Goal: Transaction & Acquisition: Purchase product/service

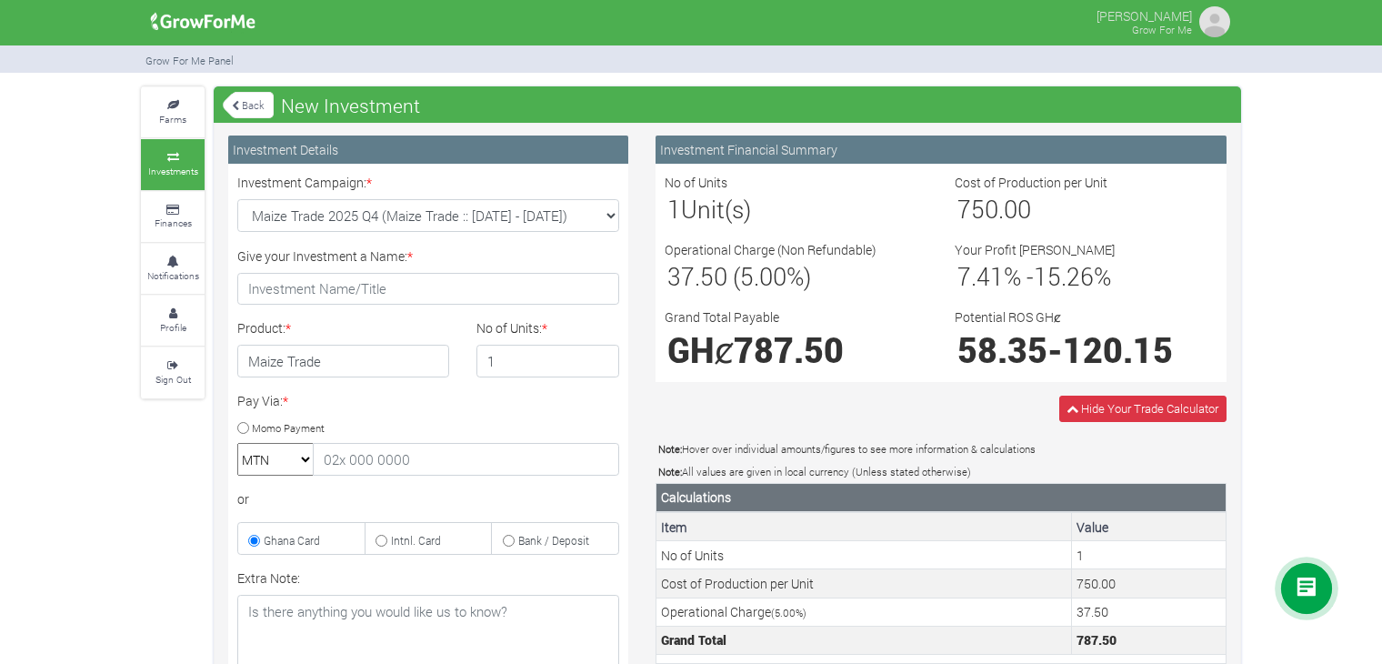
select select "43"
click at [167, 118] on small "Farms" at bounding box center [172, 119] width 27 height 13
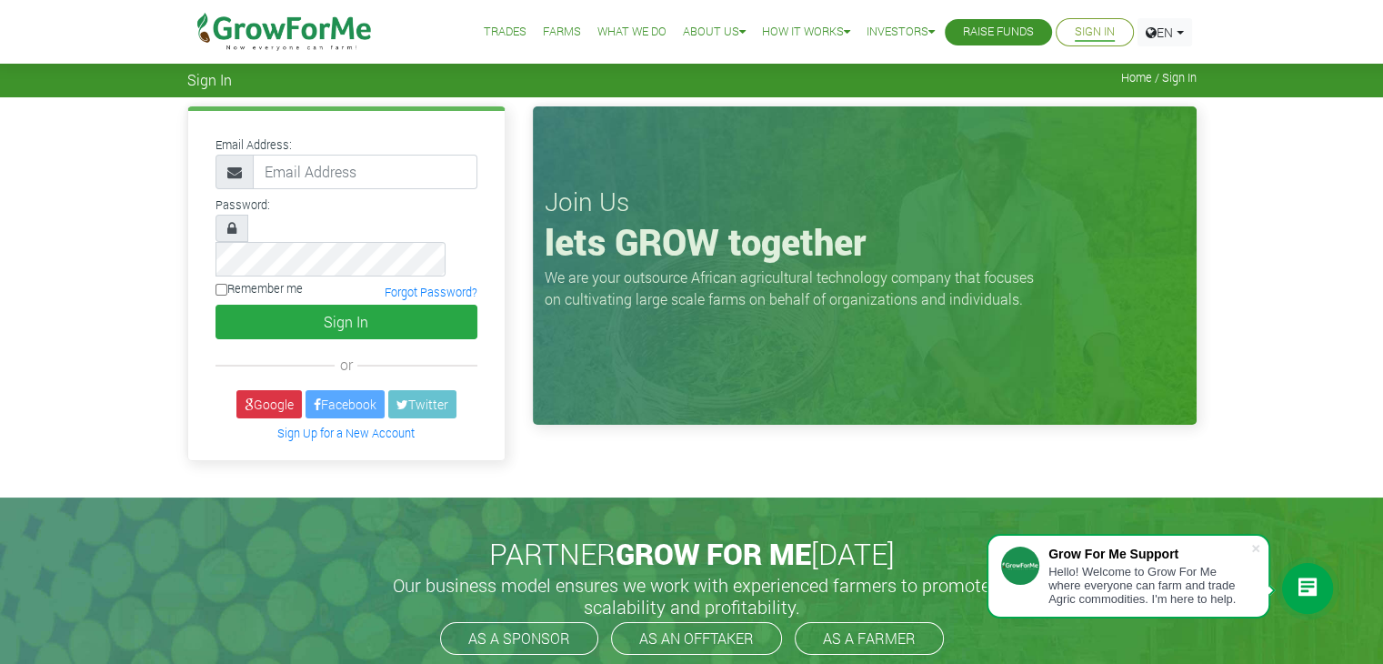
click at [1091, 25] on link "Sign In" at bounding box center [1095, 32] width 40 height 19
click at [1075, 26] on link "Sign In" at bounding box center [1095, 32] width 40 height 19
click at [485, 52] on li "Trades" at bounding box center [504, 32] width 55 height 65
click at [487, 37] on link "Trades" at bounding box center [505, 32] width 43 height 19
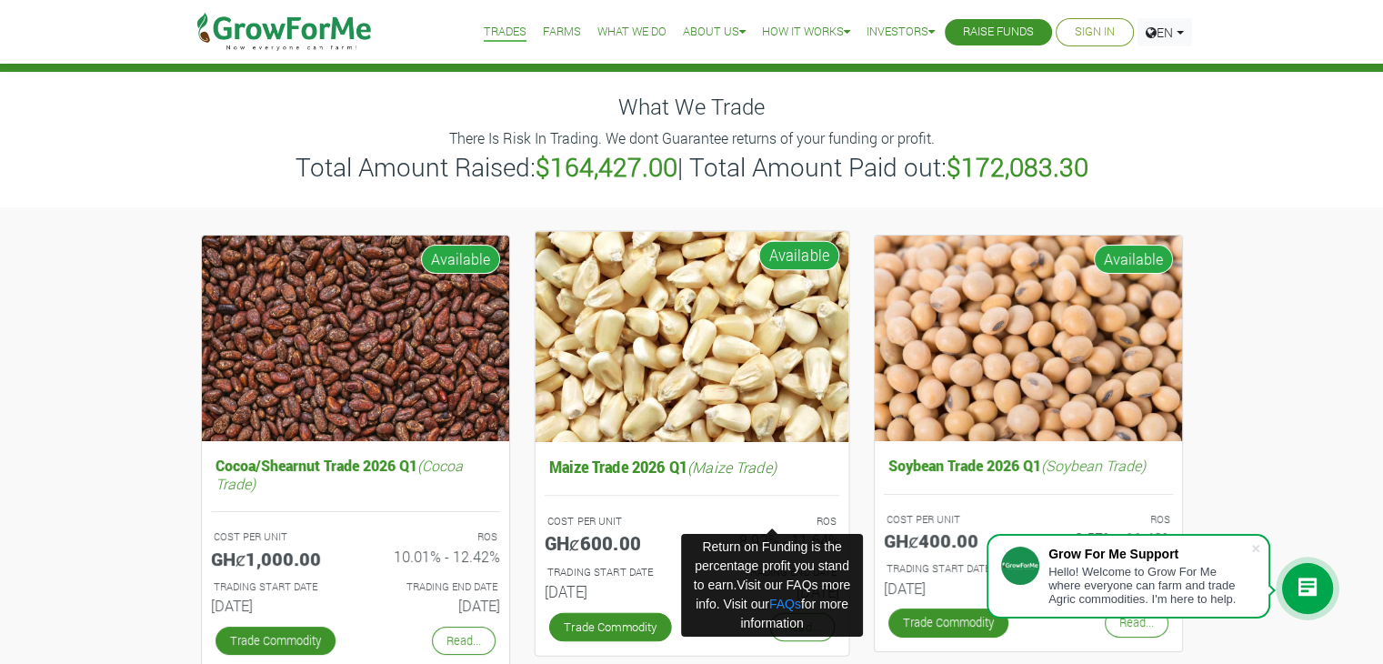
scroll to position [22, 0]
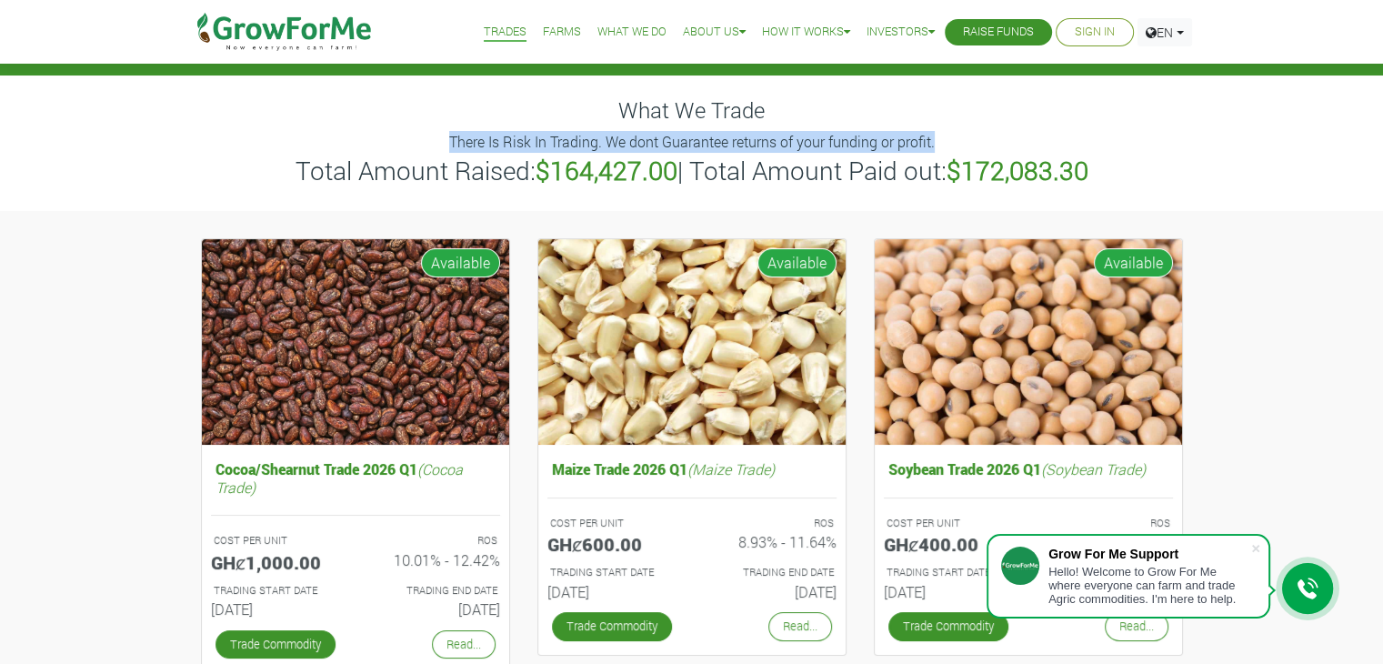
drag, startPoint x: 440, startPoint y: 140, endPoint x: 961, endPoint y: 143, distance: 520.9
click at [961, 143] on p "There Is Risk In Trading. We dont Guarantee returns of your funding or profit." at bounding box center [692, 142] width 1004 height 22
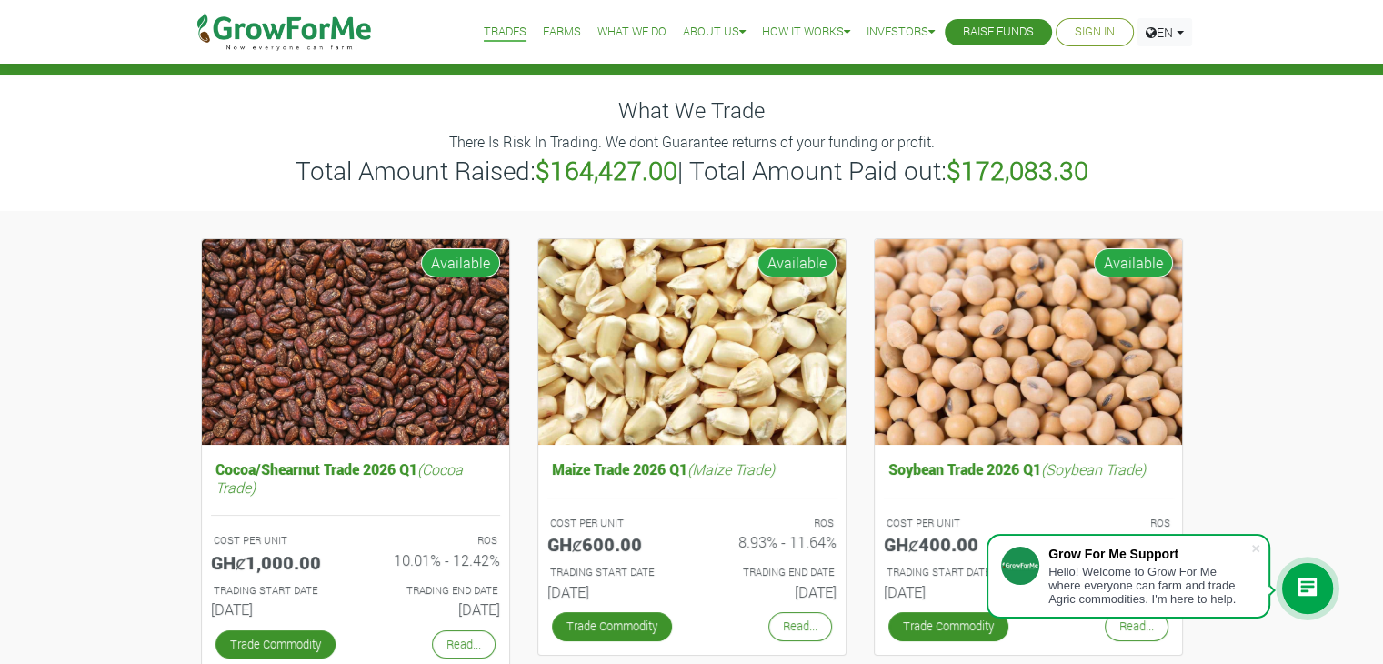
click at [1247, 201] on div "What We Trade There Is Risk In Trading. We dont Guarantee returns of your fundi…" at bounding box center [691, 142] width 1383 height 135
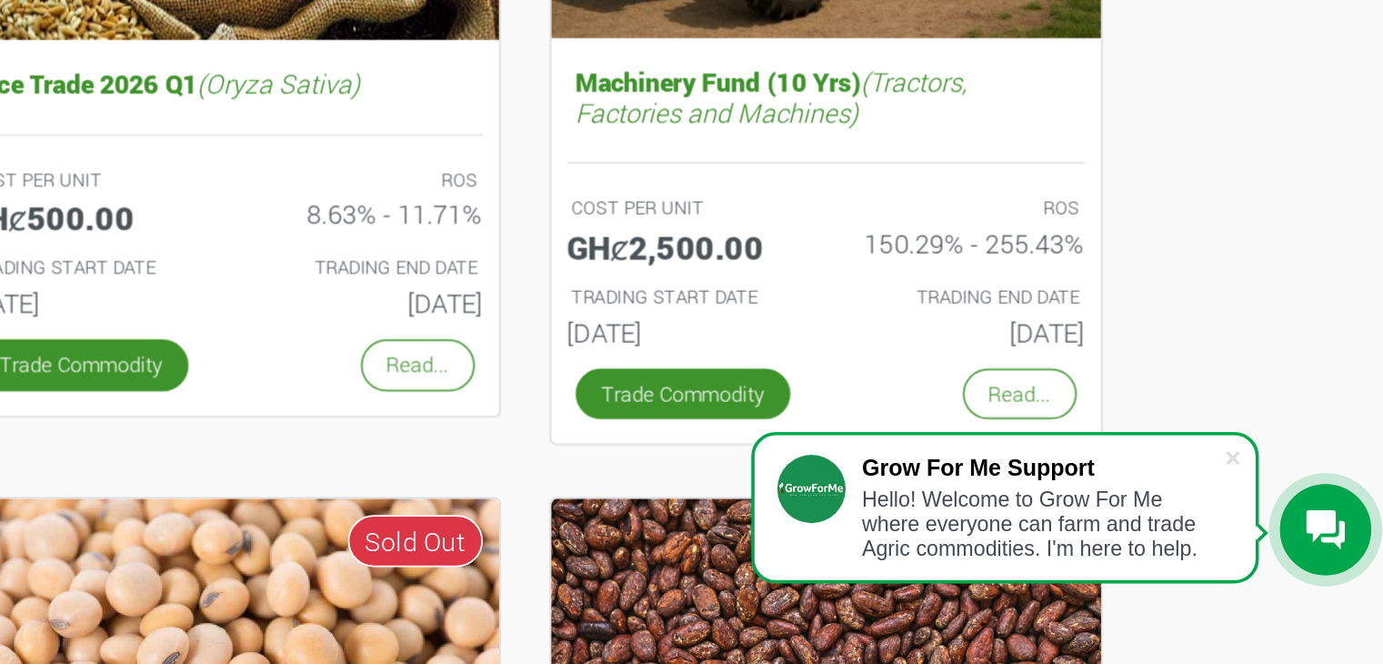
scroll to position [636, 0]
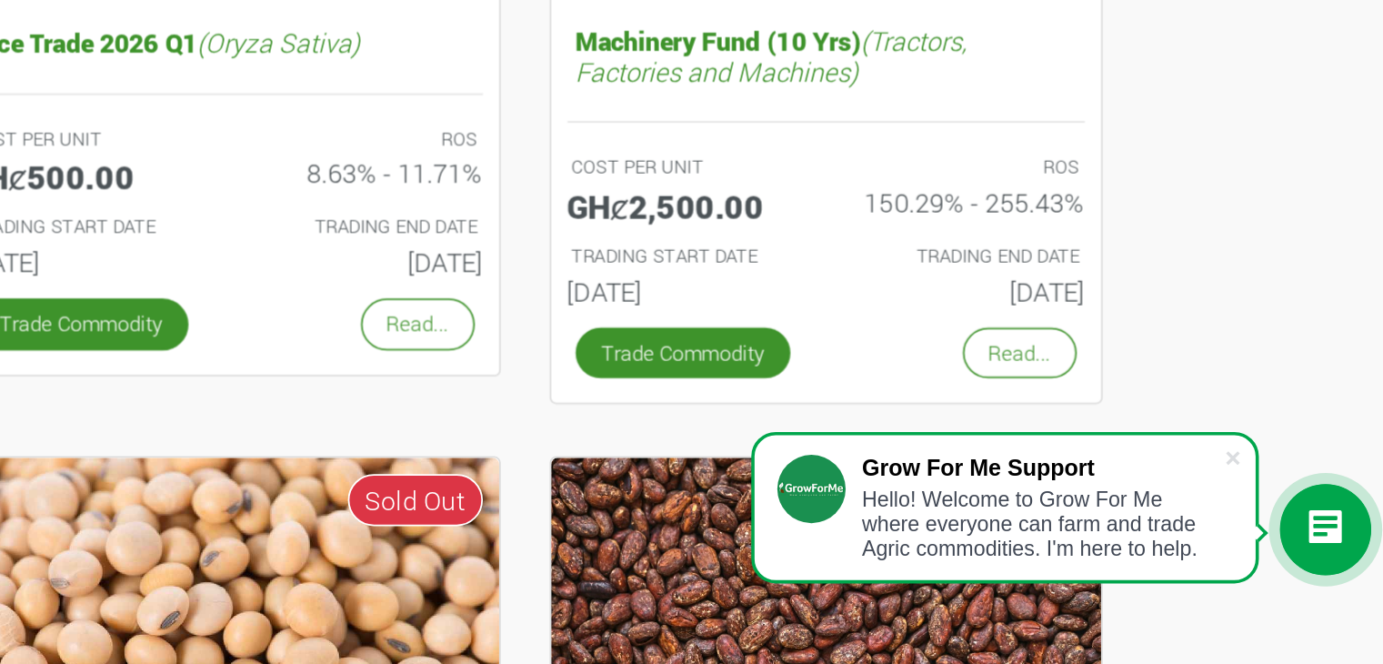
click at [1264, 404] on div "Cocoa/Shearnut Trade 2026 Q1 (Cocoa Trade) COST PER UNIT GHȼ1,000.00 ROS 10.01%…" at bounding box center [691, 569] width 1383 height 1946
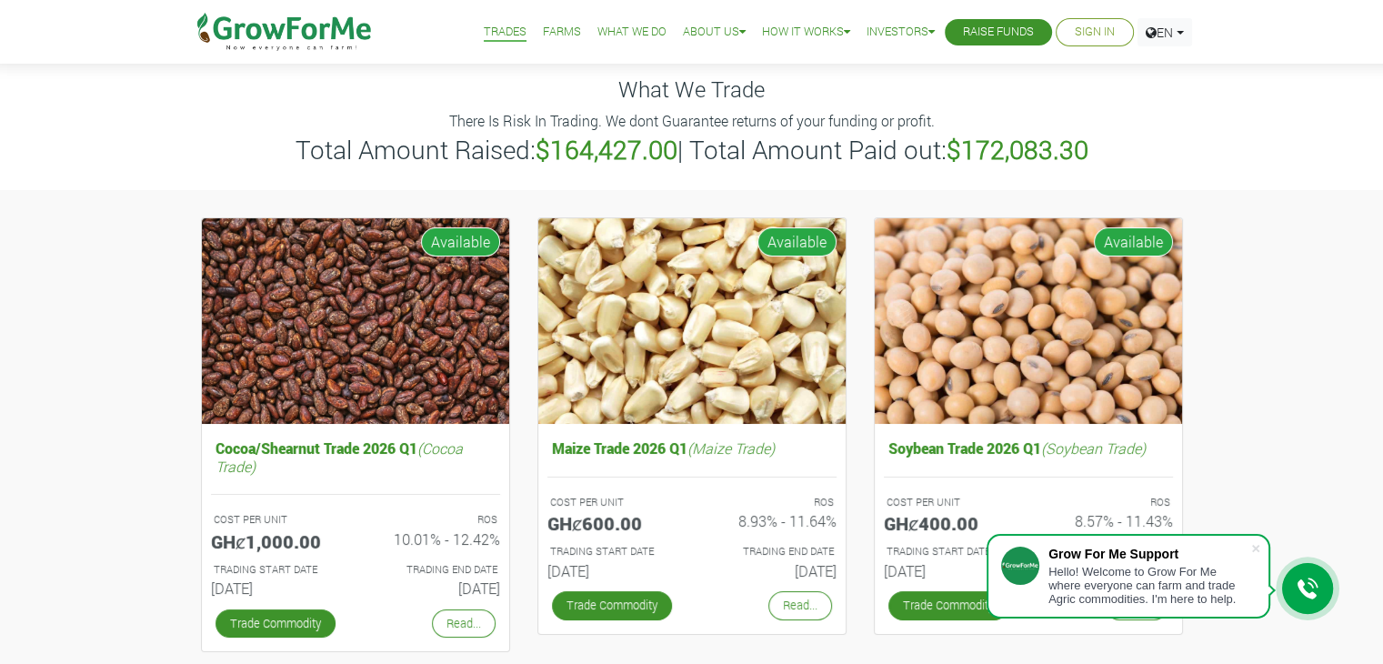
scroll to position [0, 0]
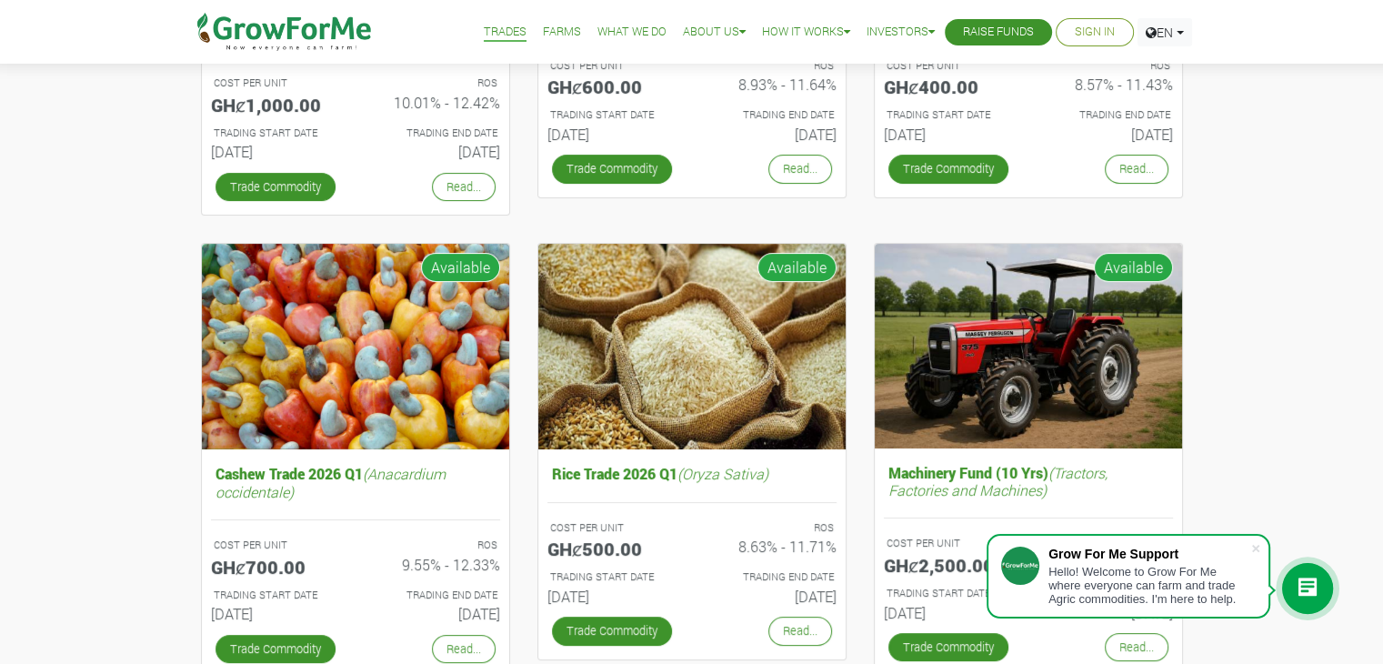
scroll to position [480, 0]
